Goal: Find specific page/section: Find specific page/section

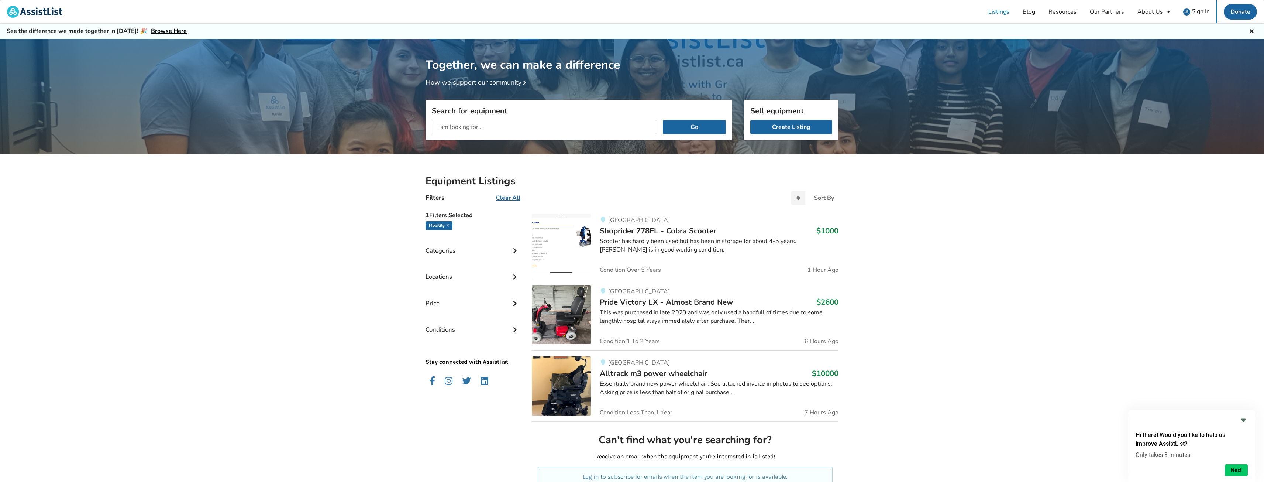
click at [515, 249] on icon at bounding box center [514, 250] width 7 height 6
click at [512, 129] on input "text" at bounding box center [544, 127] width 225 height 14
type input "power attachment"
click at [663, 120] on button "Go" at bounding box center [694, 127] width 63 height 14
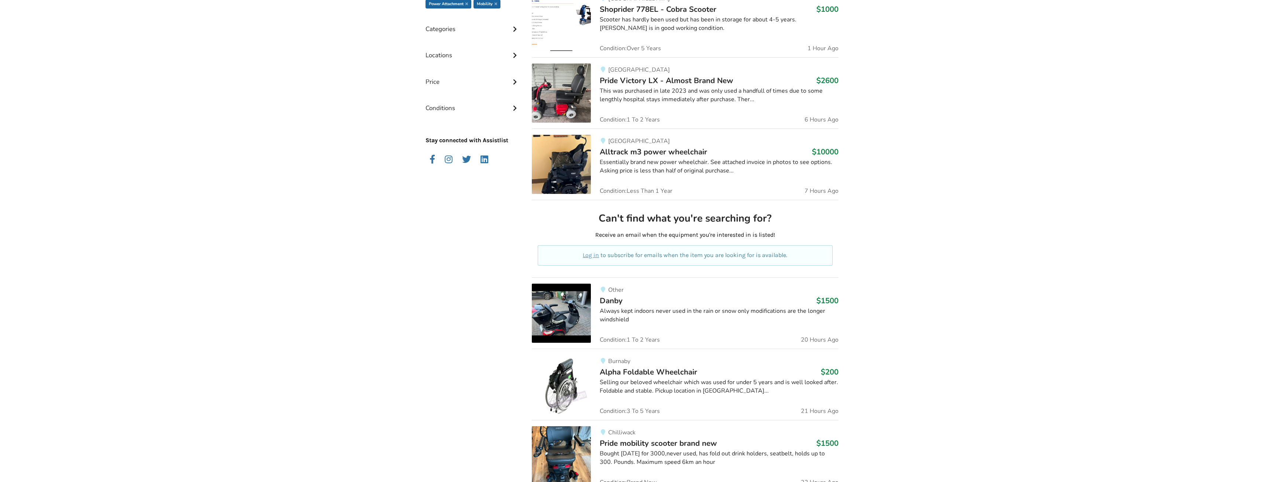
scroll to position [74, 0]
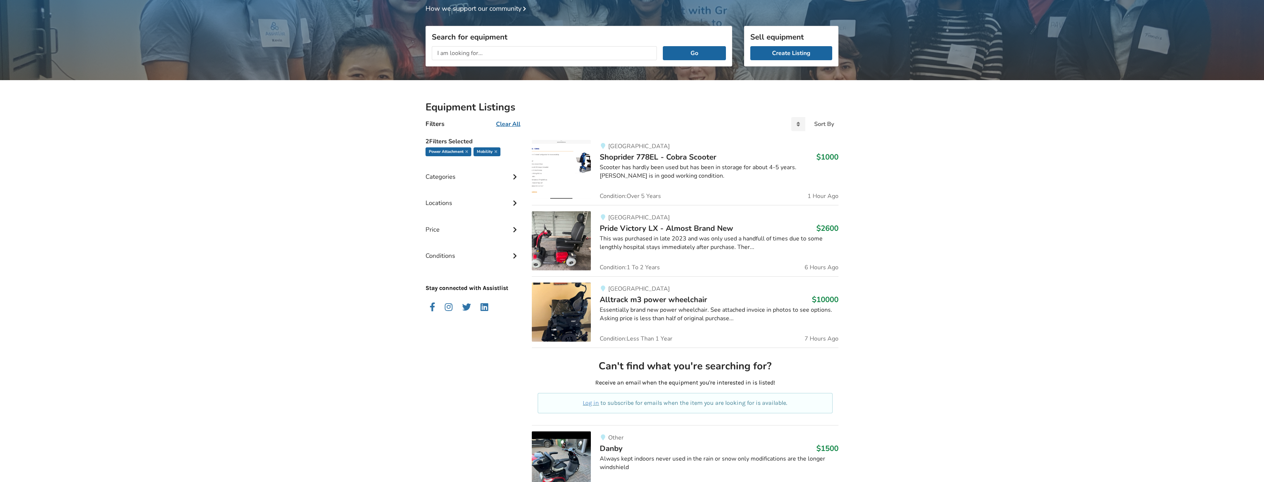
click at [515, 178] on icon at bounding box center [514, 176] width 7 height 6
click at [515, 179] on icon at bounding box center [514, 176] width 7 height 6
click at [514, 202] on icon at bounding box center [514, 202] width 7 height 6
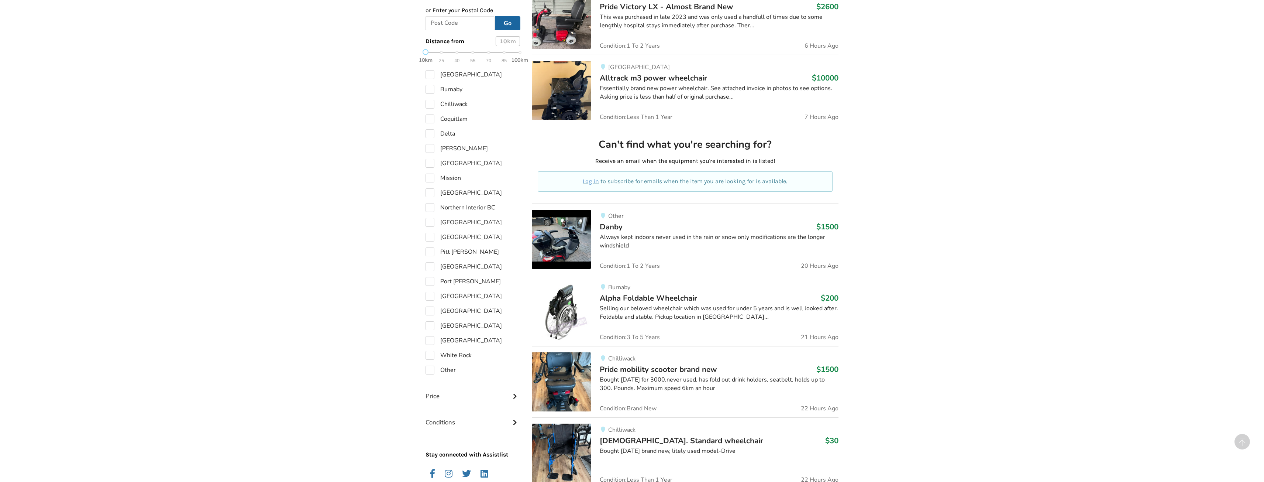
scroll to position [148, 0]
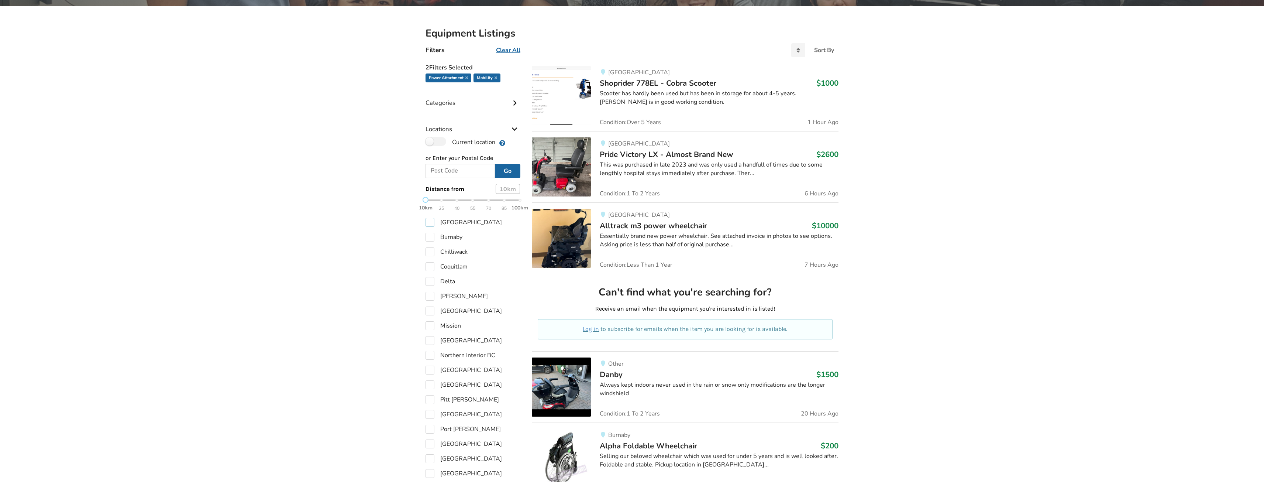
click at [430, 220] on label "[GEOGRAPHIC_DATA]" at bounding box center [464, 222] width 76 height 9
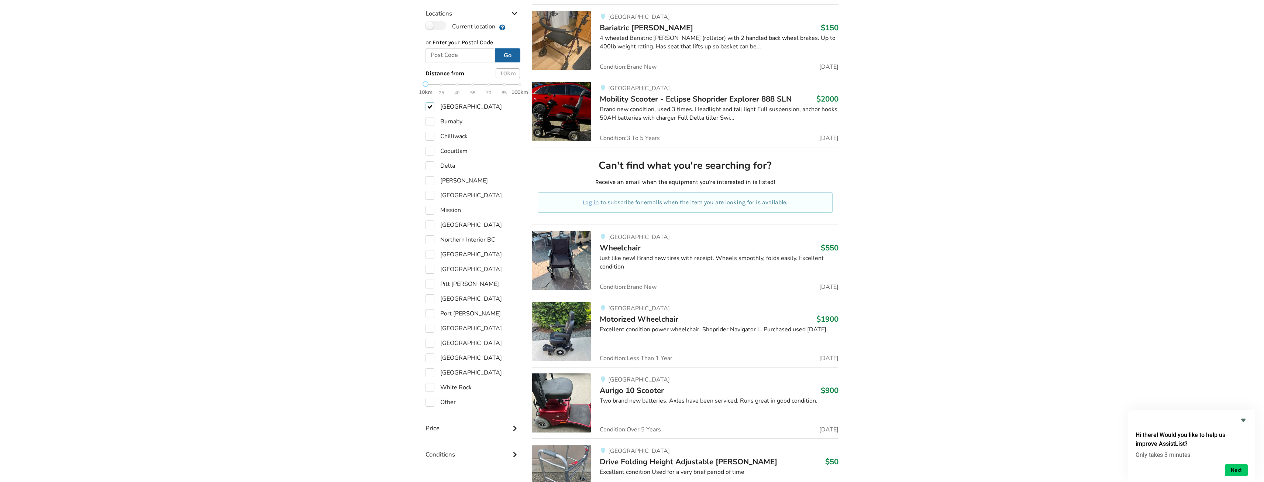
scroll to position [90, 0]
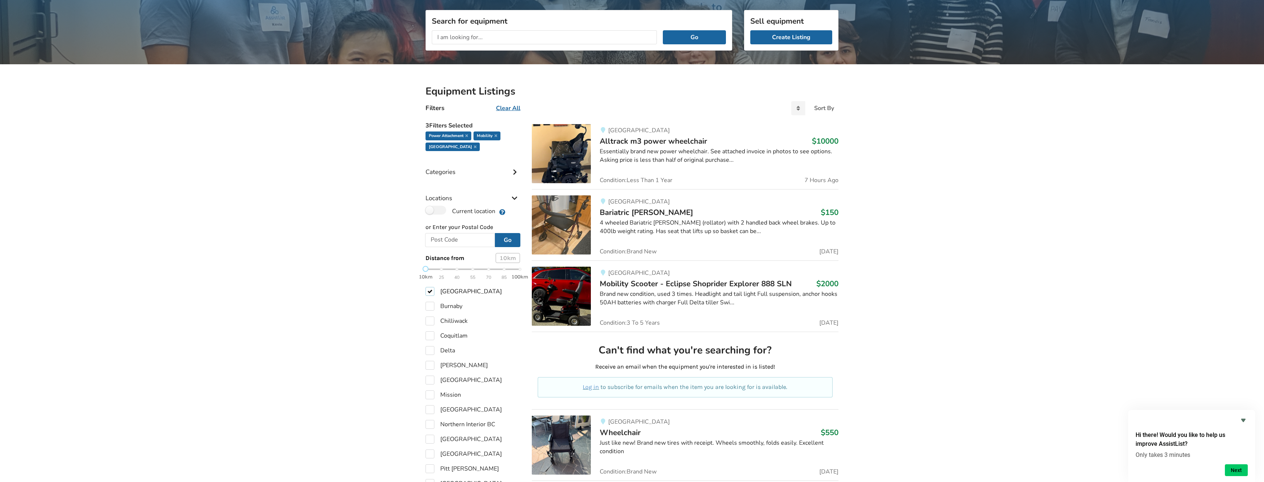
click at [430, 293] on label "[GEOGRAPHIC_DATA]" at bounding box center [464, 291] width 76 height 9
checkbox input "false"
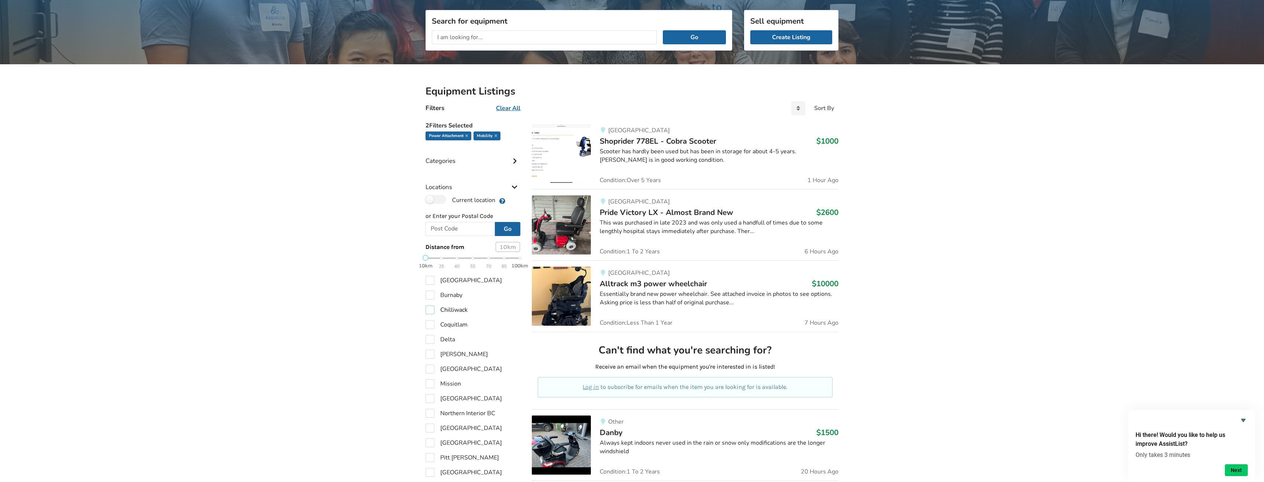
click at [427, 310] on label "Chilliwack" at bounding box center [447, 309] width 42 height 9
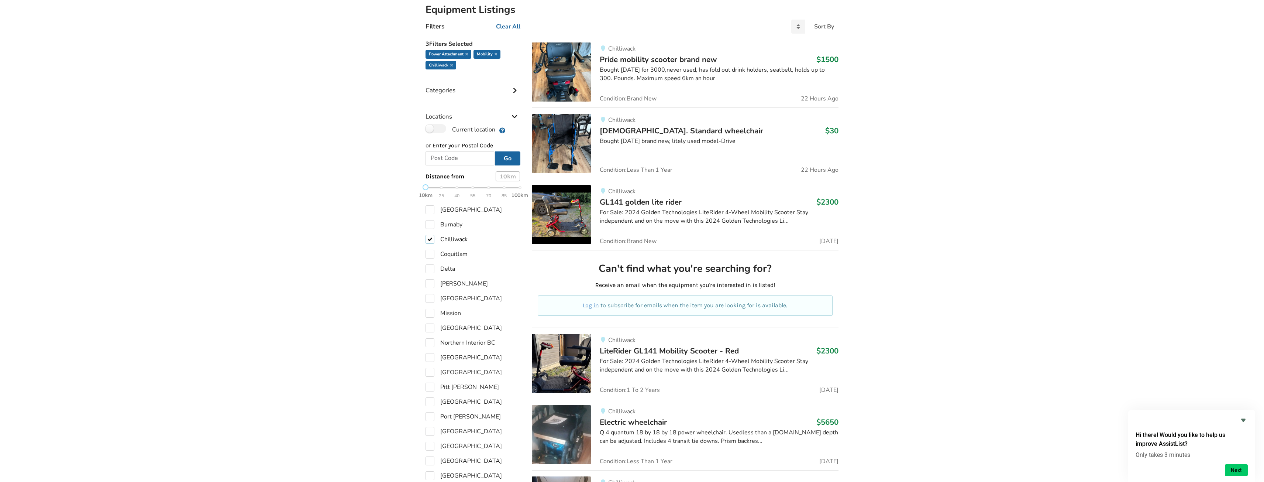
scroll to position [138, 0]
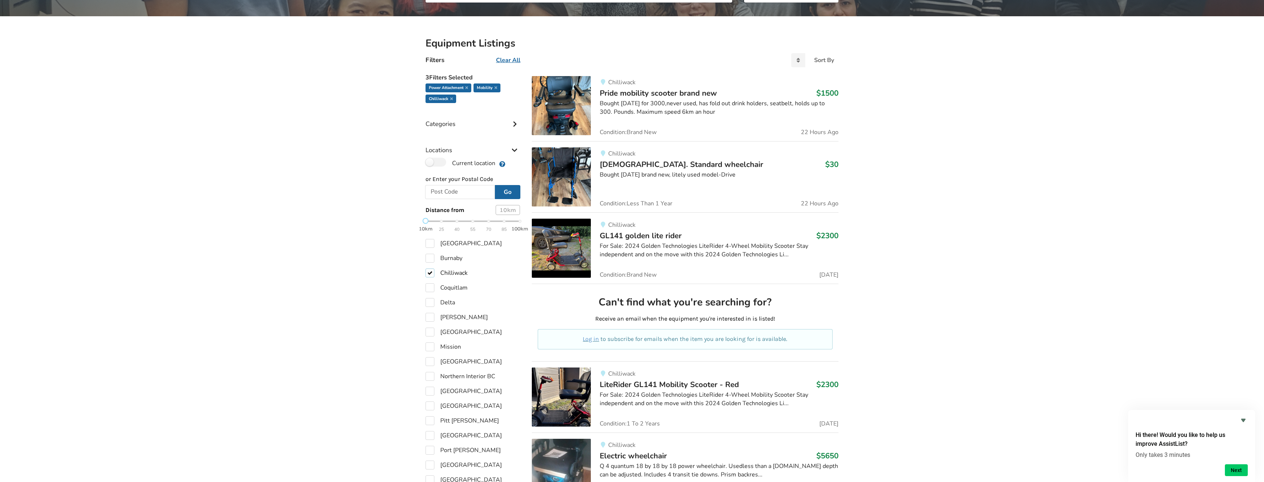
click at [431, 274] on label "Chilliwack" at bounding box center [447, 272] width 42 height 9
checkbox input "false"
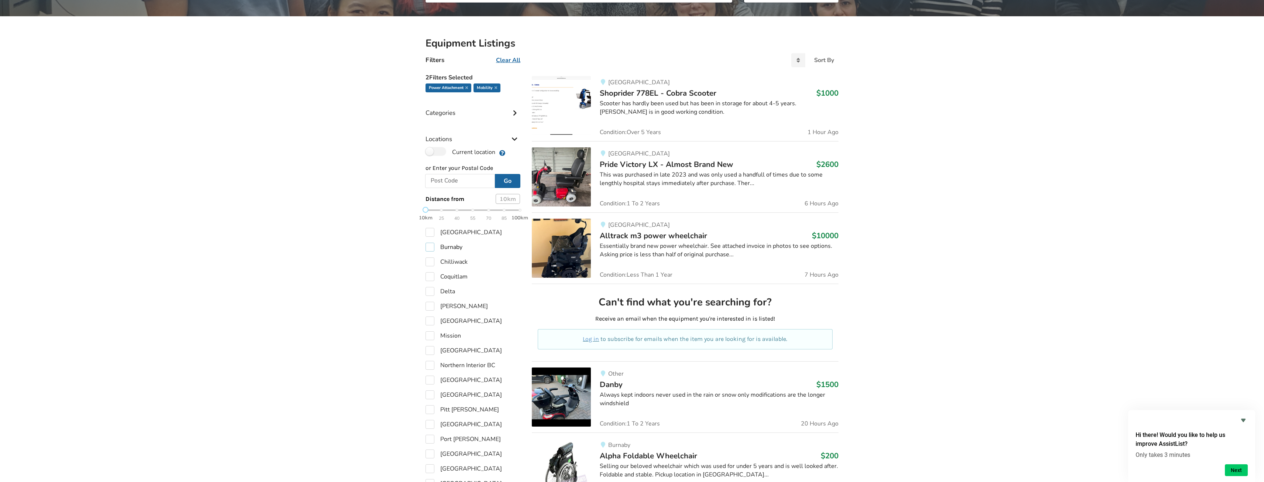
click at [429, 245] on label "Burnaby" at bounding box center [444, 247] width 37 height 9
checkbox input "true"
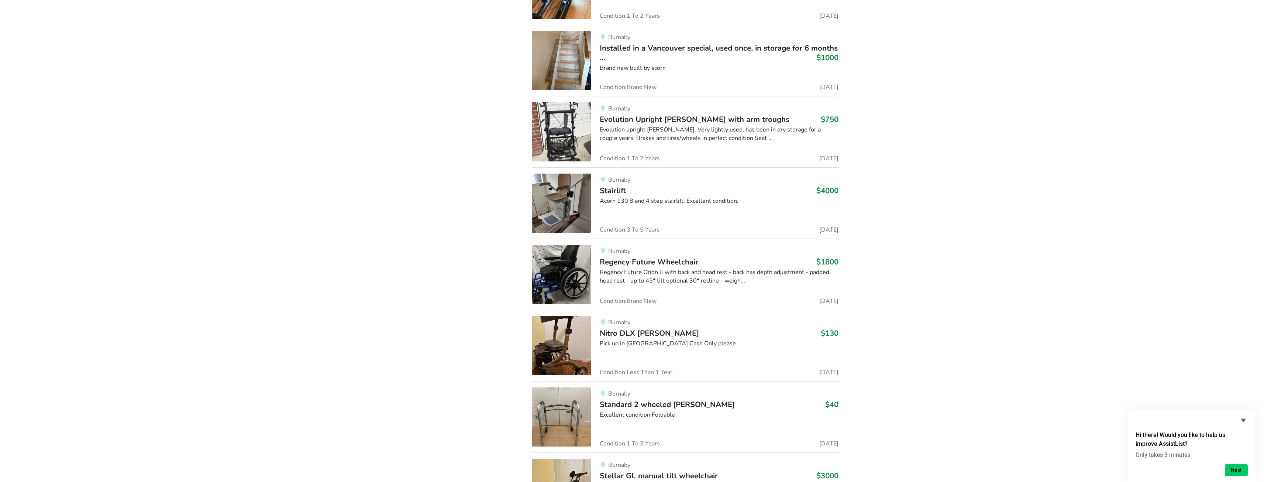
scroll to position [1450, 0]
